Goal: Find specific page/section: Find specific page/section

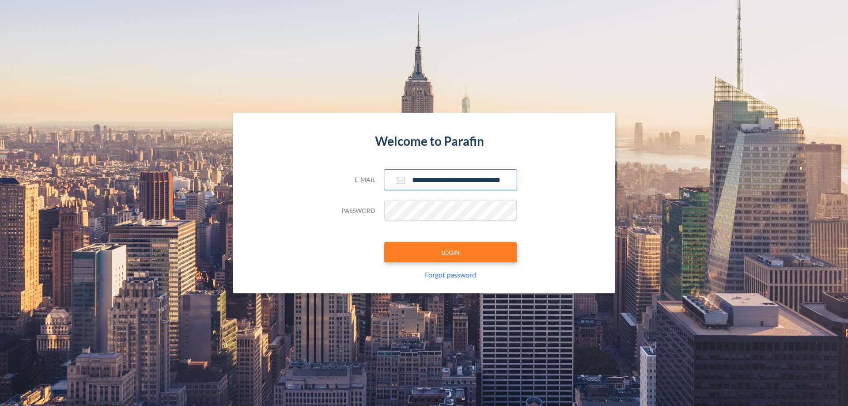
type input "**********"
click at [450, 252] on button "LOGIN" at bounding box center [450, 252] width 132 height 20
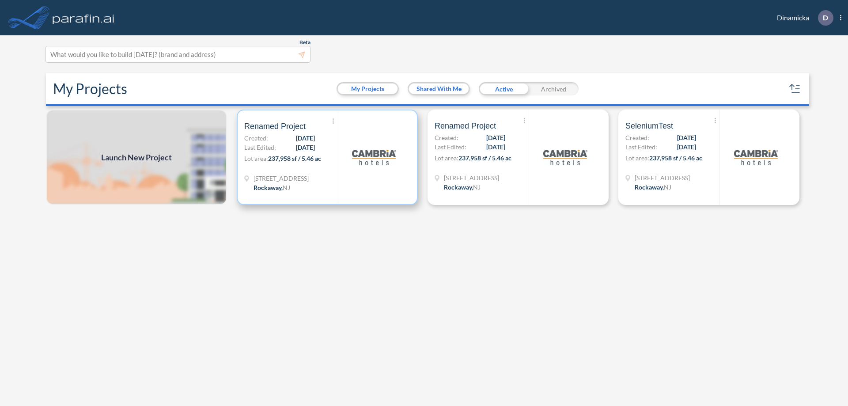
scroll to position [2, 0]
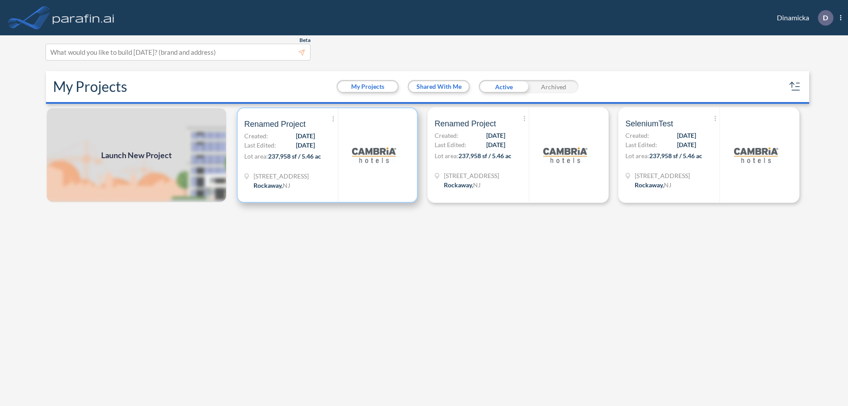
click at [327, 155] on p "Lot area: 237,958 sf / 5.46 ac" at bounding box center [291, 157] width 94 height 13
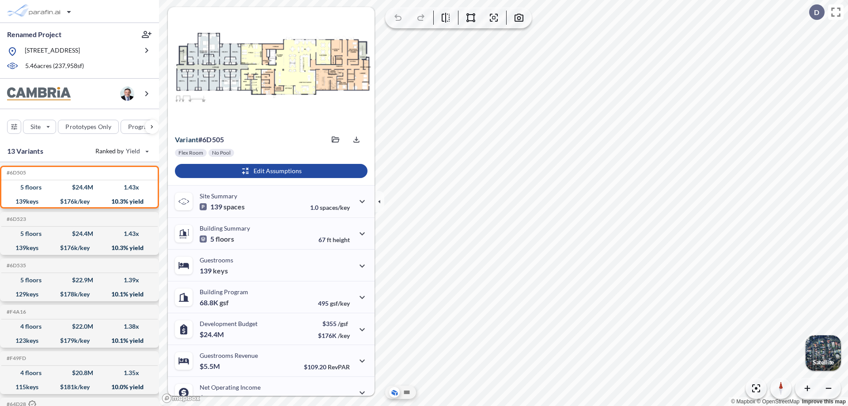
scroll to position [45, 0]
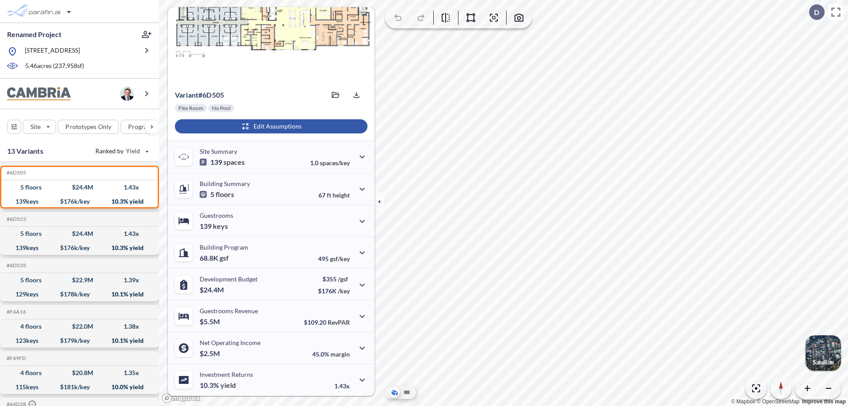
click at [270, 126] on div "button" at bounding box center [271, 126] width 192 height 14
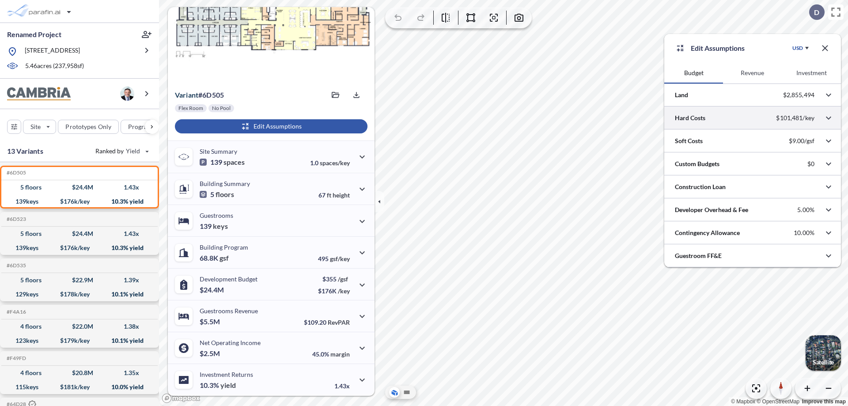
click at [752, 118] on div at bounding box center [752, 117] width 177 height 23
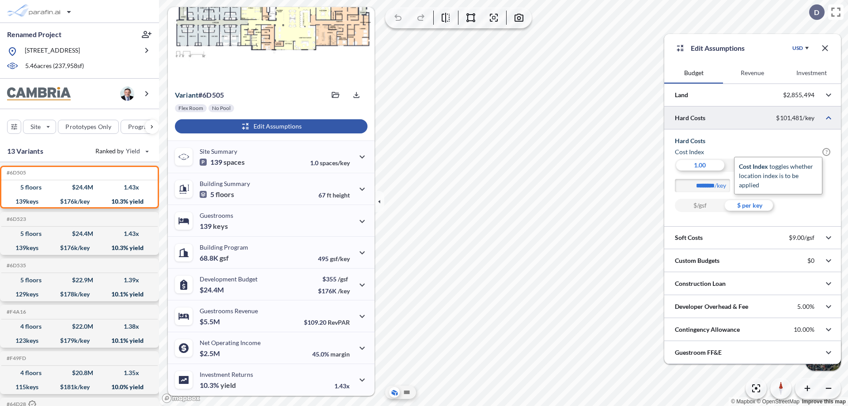
click at [826, 152] on span "?" at bounding box center [826, 152] width 8 height 8
